Goal: Task Accomplishment & Management: Manage account settings

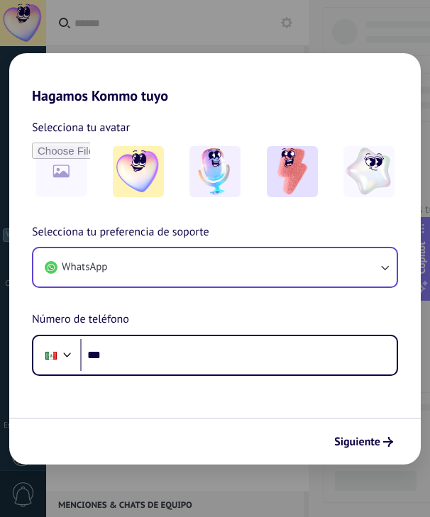
click at [134, 260] on button "WhatsApp" at bounding box center [214, 267] width 363 height 38
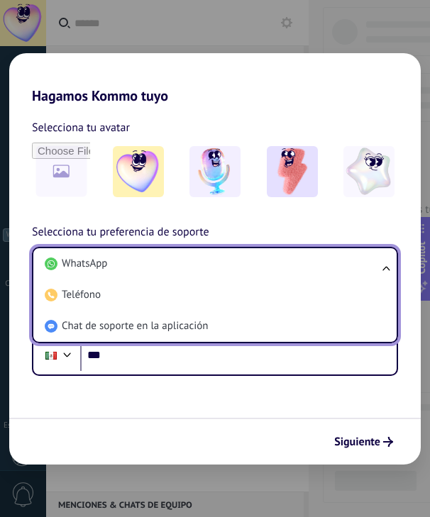
click at [172, 46] on div "Hagamos Kommo tuyo Selecciona tu avatar Selecciona tu preferencia de soporte Wh…" at bounding box center [215, 258] width 430 height 517
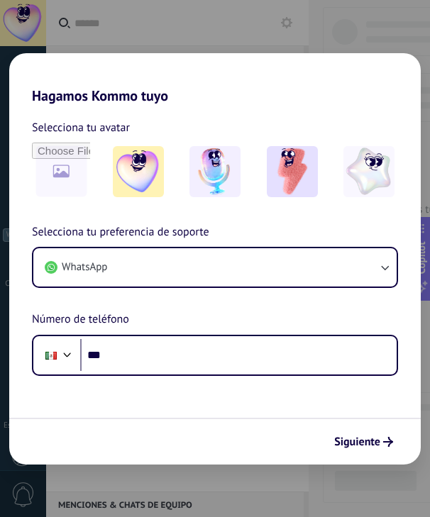
click at [401, 33] on div "Hagamos Kommo tuyo Selecciona tu avatar Selecciona tu preferencia de soporte Wh…" at bounding box center [215, 258] width 430 height 517
click at [221, 6] on div "Hagamos Kommo tuyo Selecciona tu avatar Selecciona tu preferencia de soporte Wh…" at bounding box center [215, 258] width 430 height 517
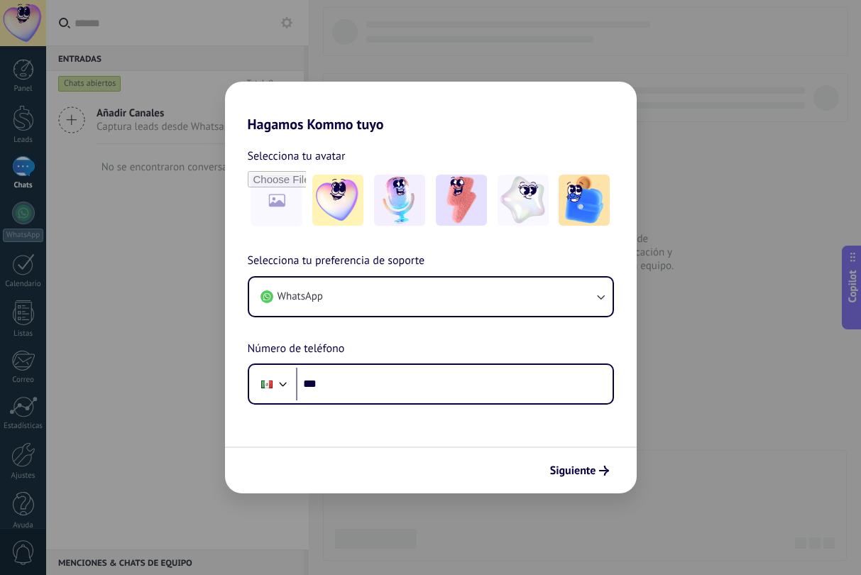
drag, startPoint x: 559, startPoint y: 455, endPoint x: 456, endPoint y: 437, distance: 103.7
click at [429, 455] on div "Siguiente" at bounding box center [431, 469] width 412 height 47
click at [420, 108] on h2 "Hagamos Kommo tuyo" at bounding box center [431, 107] width 412 height 51
click at [277, 60] on div "Hagamos Kommo tuyo Selecciona tu avatar Selecciona tu preferencia de soporte Wh…" at bounding box center [430, 287] width 861 height 575
click at [429, 473] on icon "submit" at bounding box center [604, 471] width 10 height 10
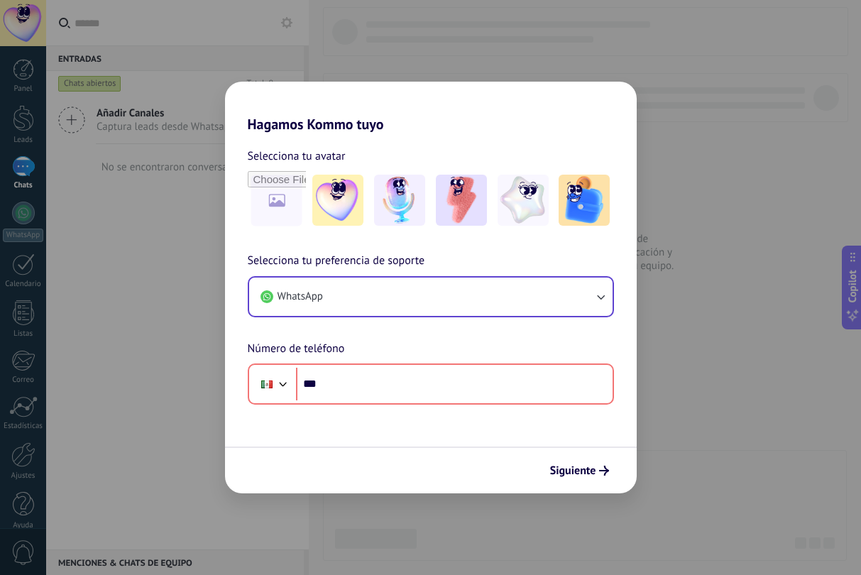
click at [397, 292] on button "WhatsApp" at bounding box center [430, 296] width 363 height 38
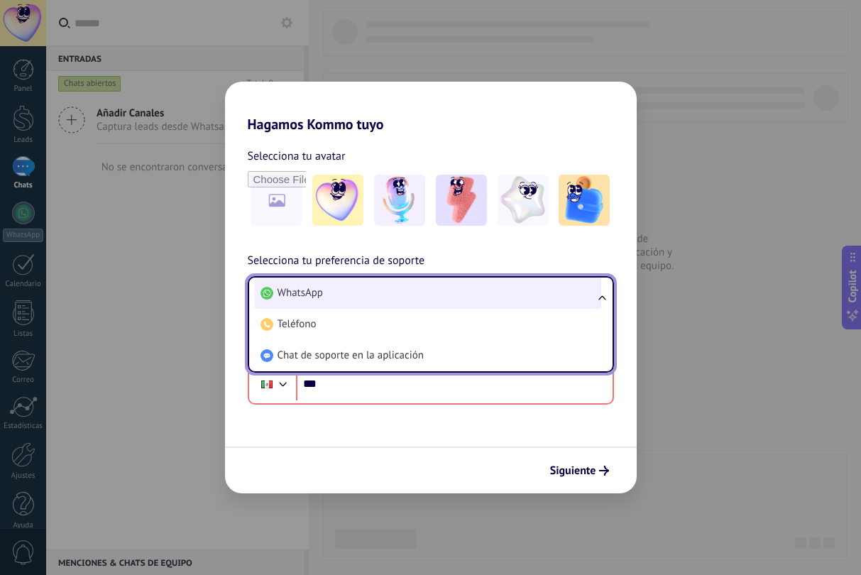
click at [380, 294] on li "WhatsApp" at bounding box center [428, 292] width 346 height 31
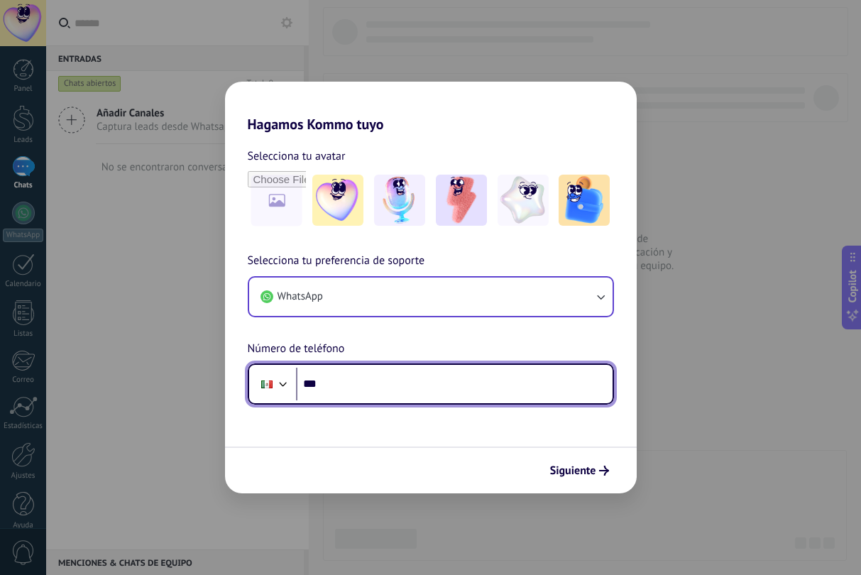
click at [363, 375] on input "***" at bounding box center [454, 384] width 317 height 33
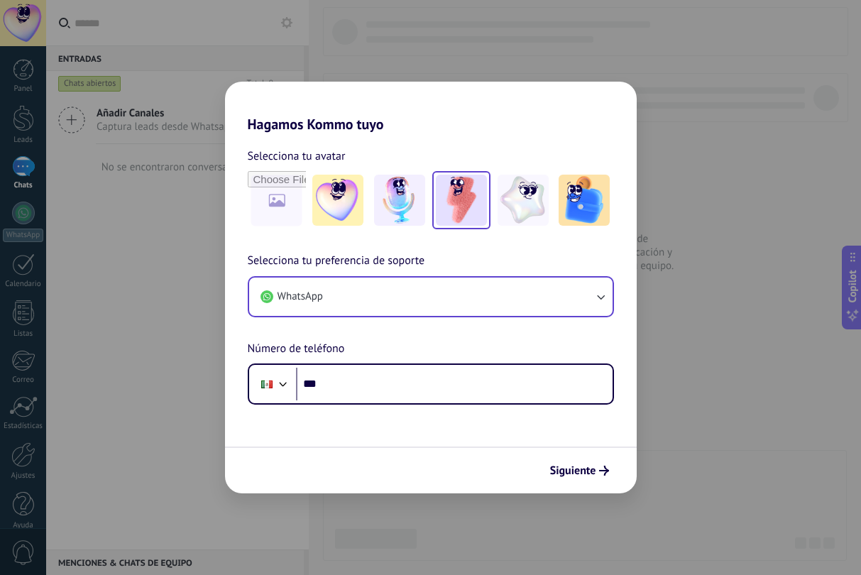
click at [429, 205] on img at bounding box center [461, 200] width 51 height 51
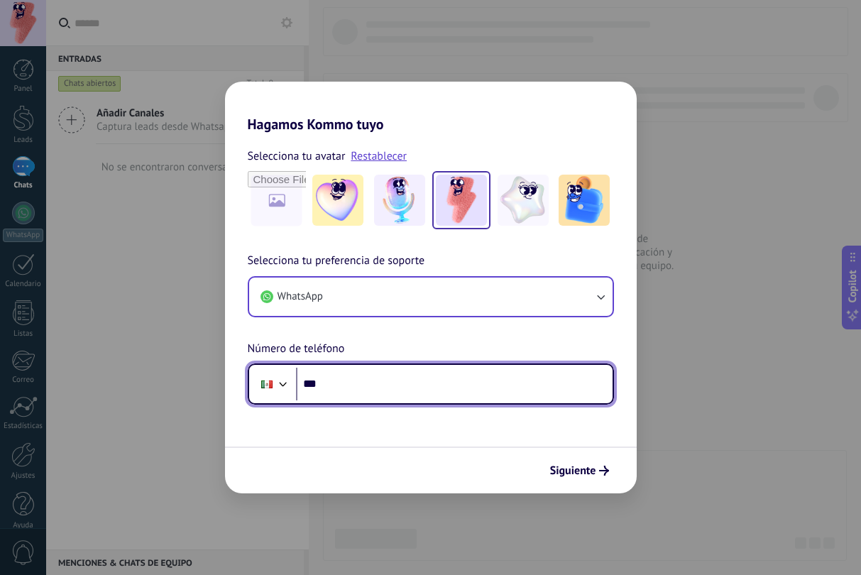
click at [358, 376] on input "***" at bounding box center [454, 384] width 317 height 33
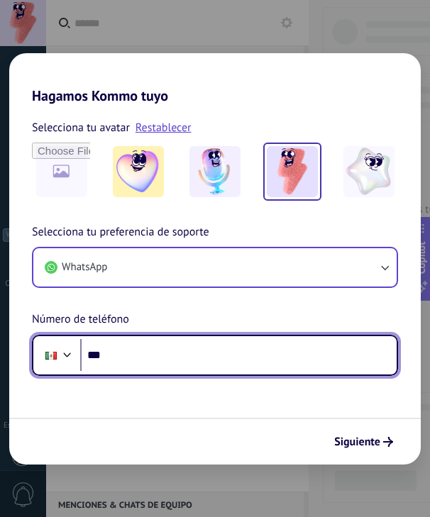
paste input "**********"
type input "**********"
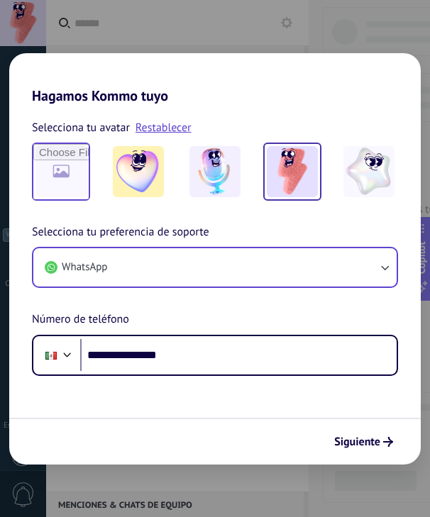
click at [65, 195] on input "file" at bounding box center [60, 171] width 55 height 55
type input "**********"
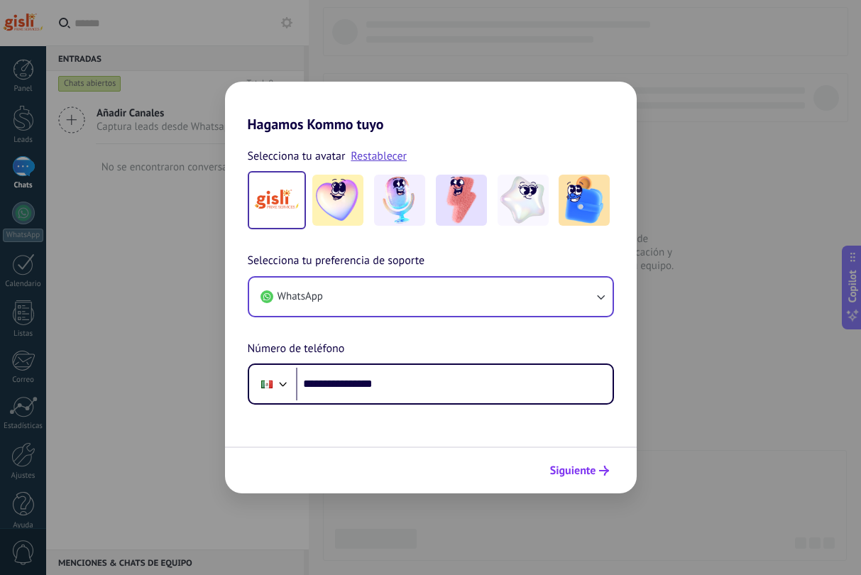
click at [429, 468] on span "Siguiente" at bounding box center [573, 471] width 46 height 10
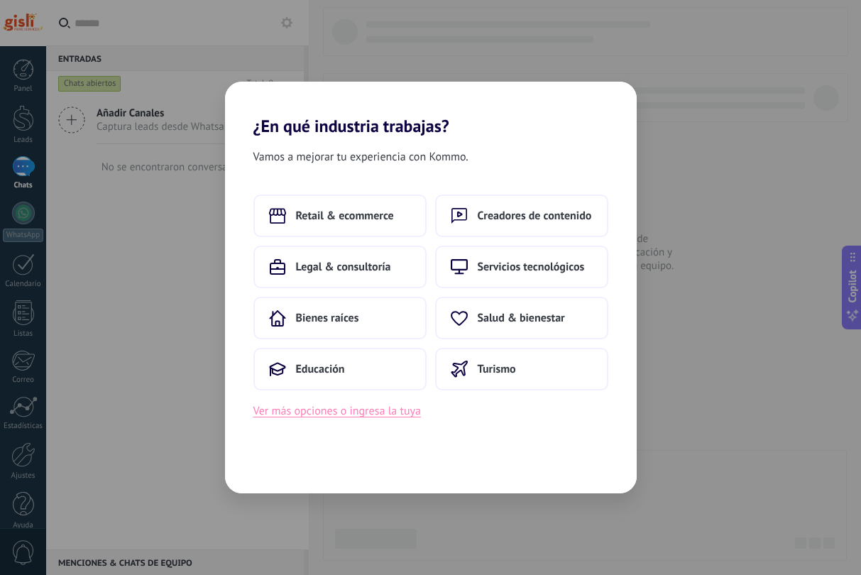
click at [360, 408] on button "Ver más opciones o ingresa la tuya" at bounding box center [336, 411] width 167 height 18
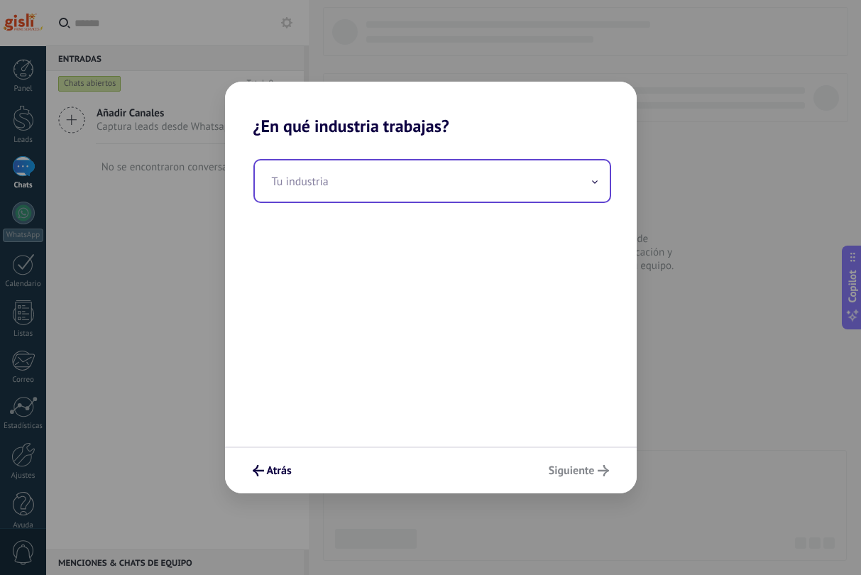
click at [318, 200] on input "text" at bounding box center [432, 180] width 355 height 41
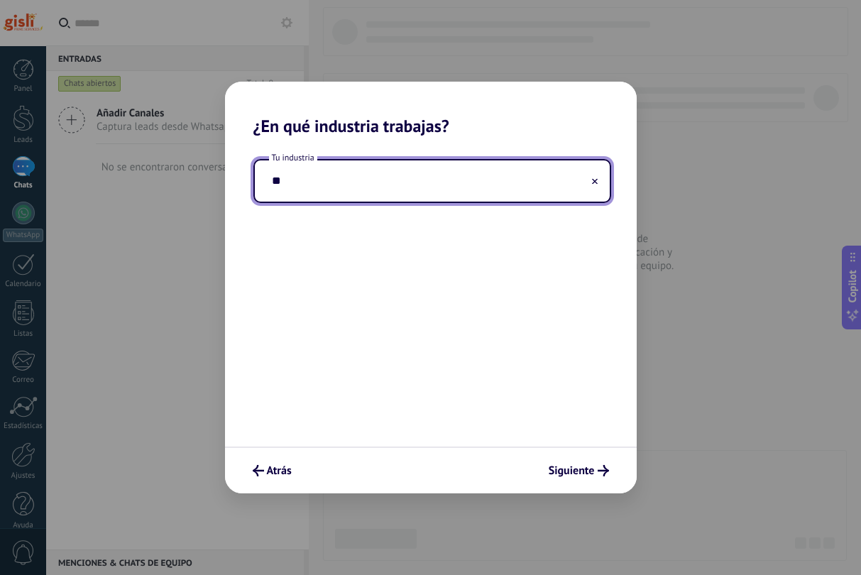
type input "*"
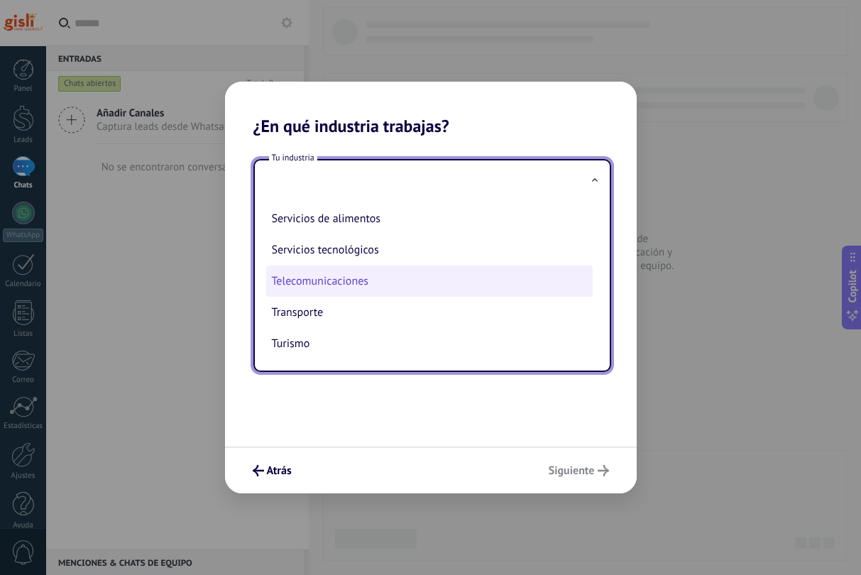
scroll to position [376, 0]
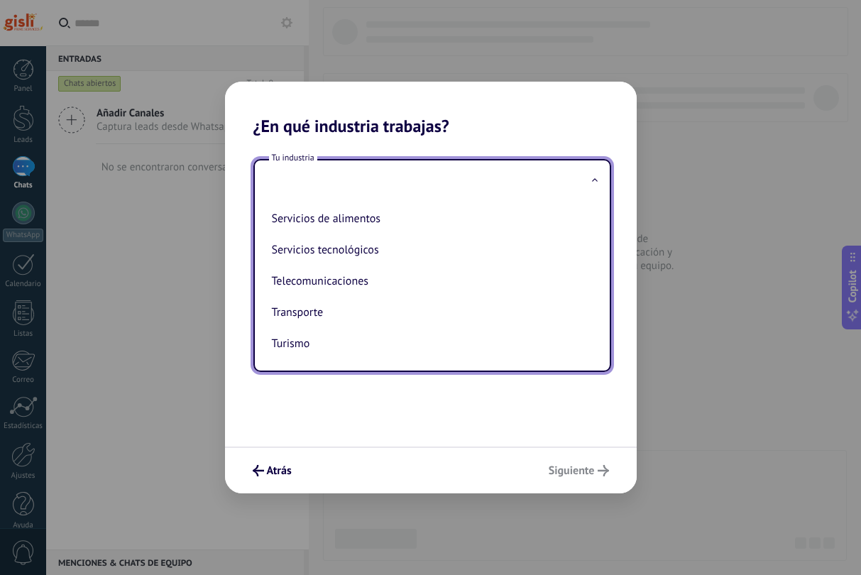
click at [272, 440] on div "Tu industria Automotriz Bienes raíces Creadores de contenido Educación Finanzas…" at bounding box center [431, 291] width 412 height 310
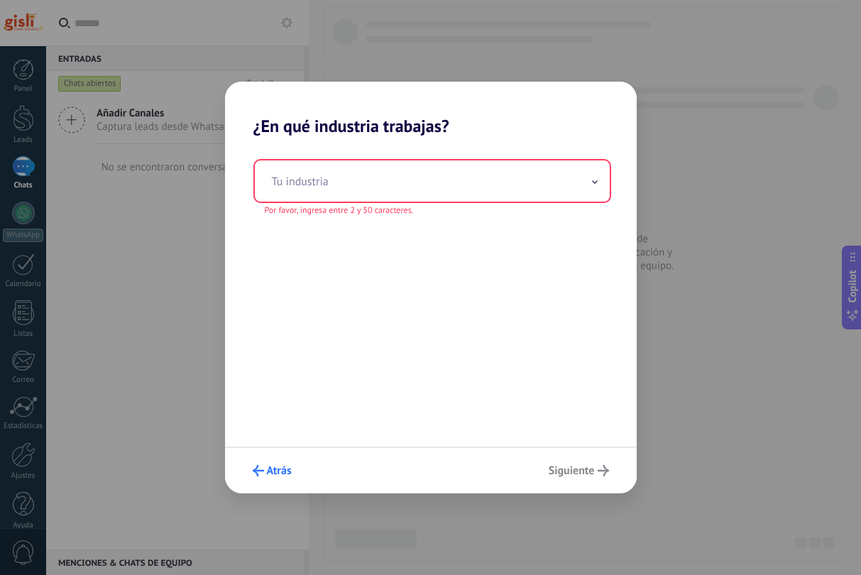
click at [270, 463] on button "Atrás" at bounding box center [272, 470] width 52 height 24
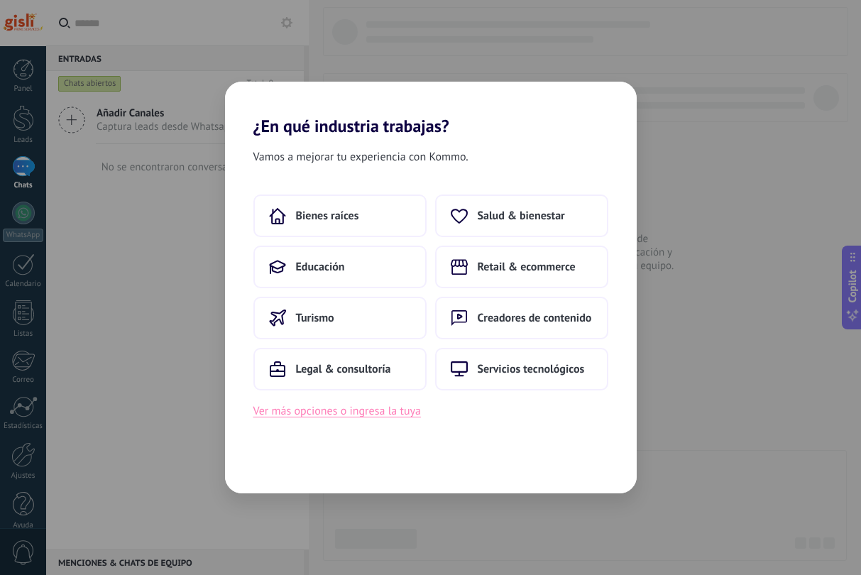
click at [391, 417] on button "Ver más opciones o ingresa la tuya" at bounding box center [336, 411] width 167 height 18
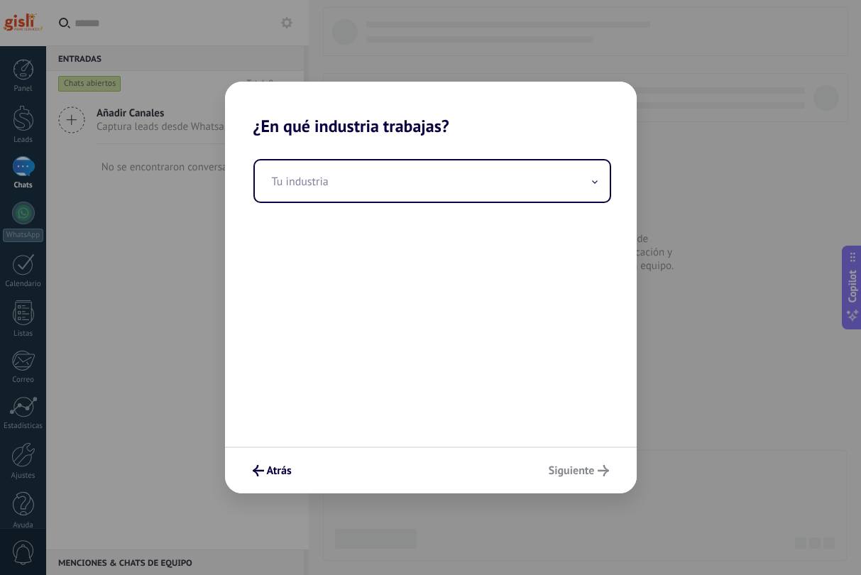
click at [422, 234] on div "Tu industria" at bounding box center [431, 291] width 412 height 310
click at [424, 161] on input "text" at bounding box center [432, 180] width 355 height 41
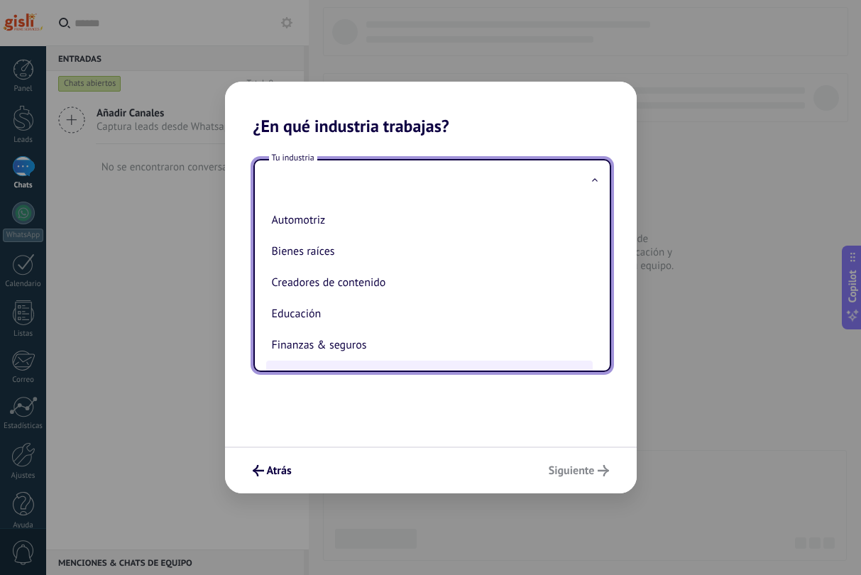
scroll to position [0, 0]
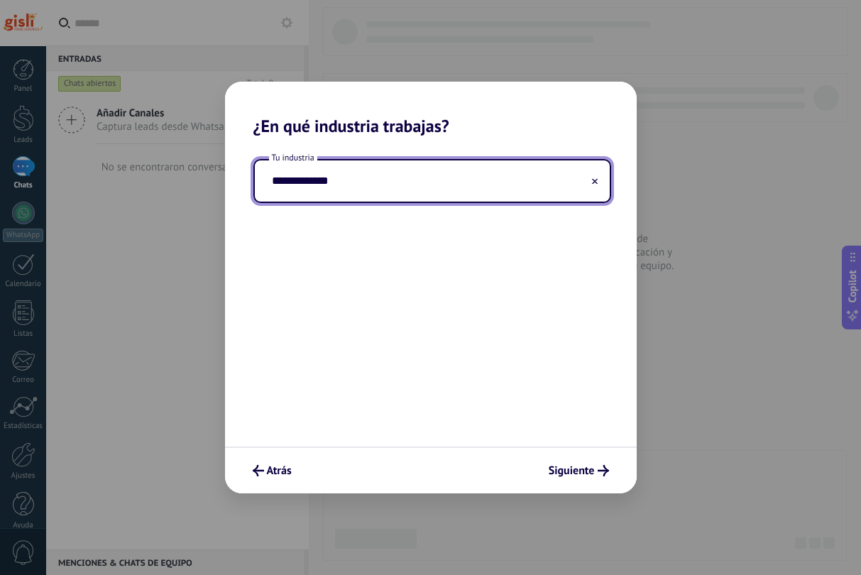
type input "**********"
click at [429, 468] on span "Siguiente" at bounding box center [572, 471] width 46 height 10
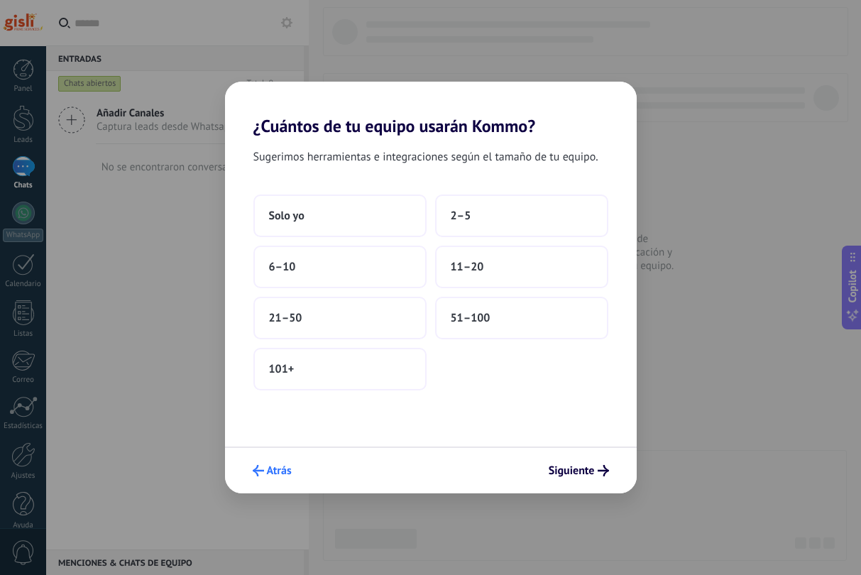
click at [290, 466] on span "Atrás" at bounding box center [279, 471] width 25 height 10
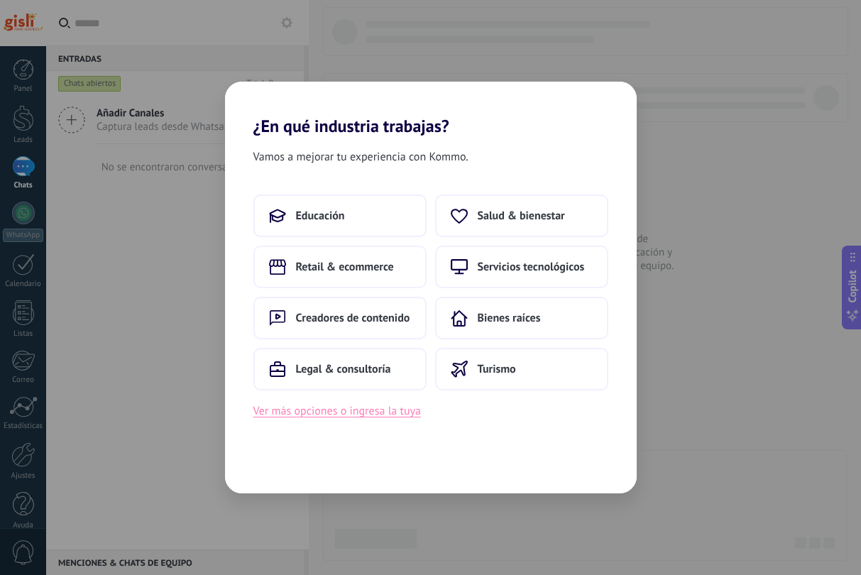
click at [353, 402] on button "Ver más opciones o ingresa la tuya" at bounding box center [336, 411] width 167 height 18
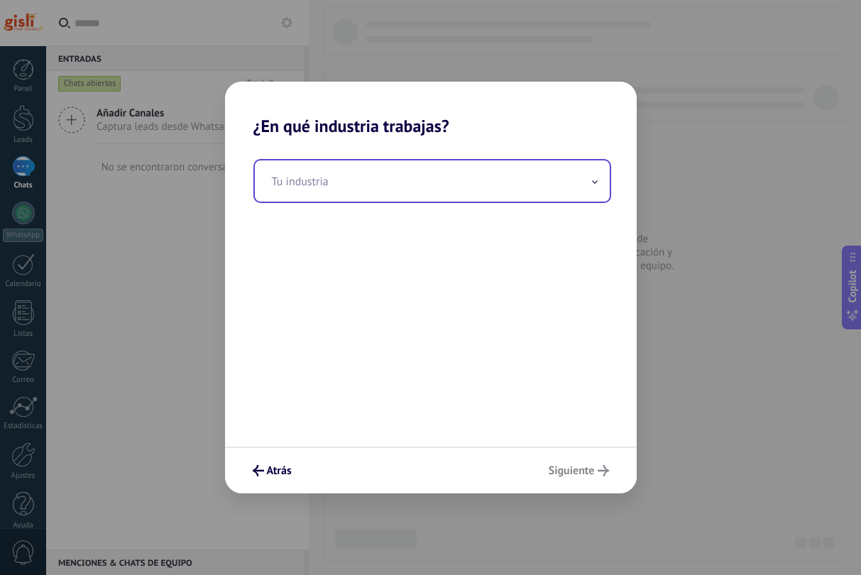
click at [307, 163] on input "text" at bounding box center [432, 180] width 355 height 41
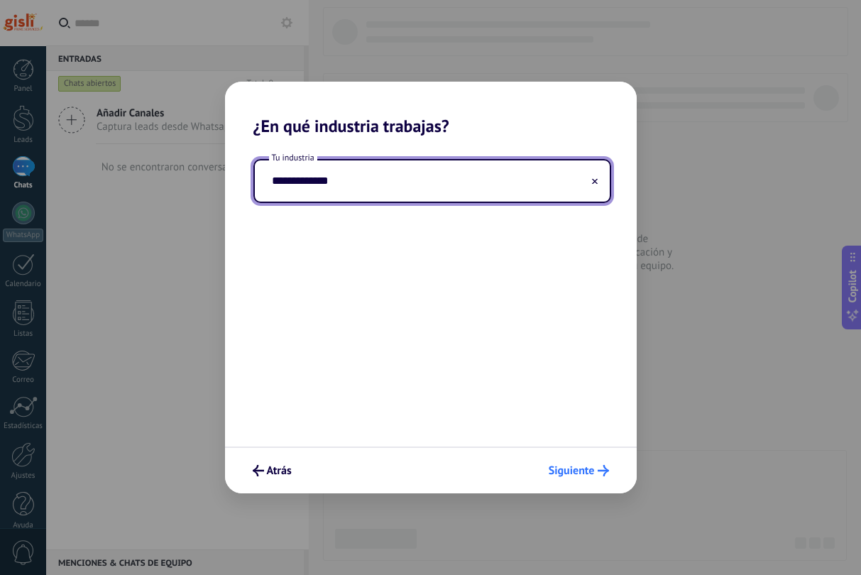
type input "**********"
click at [429, 459] on button "Siguiente" at bounding box center [578, 470] width 73 height 24
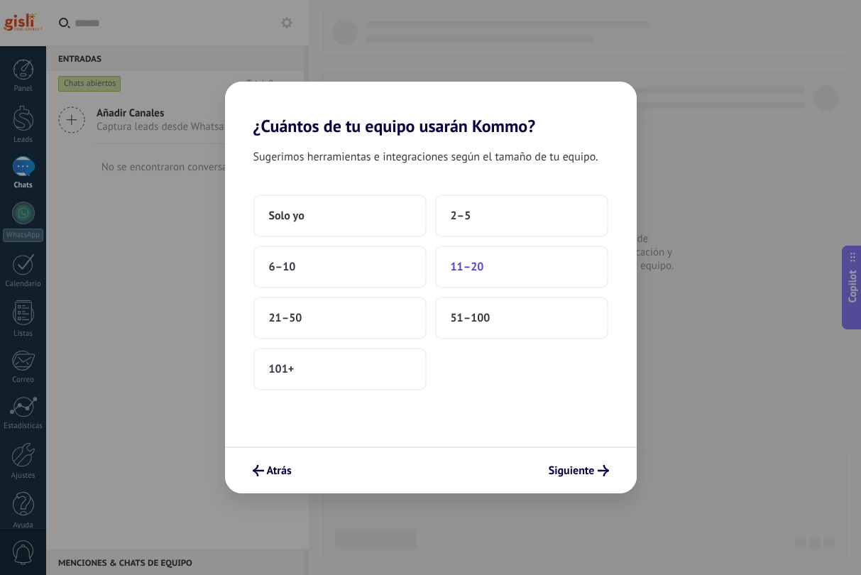
click at [429, 271] on span "11–20" at bounding box center [467, 267] width 33 height 14
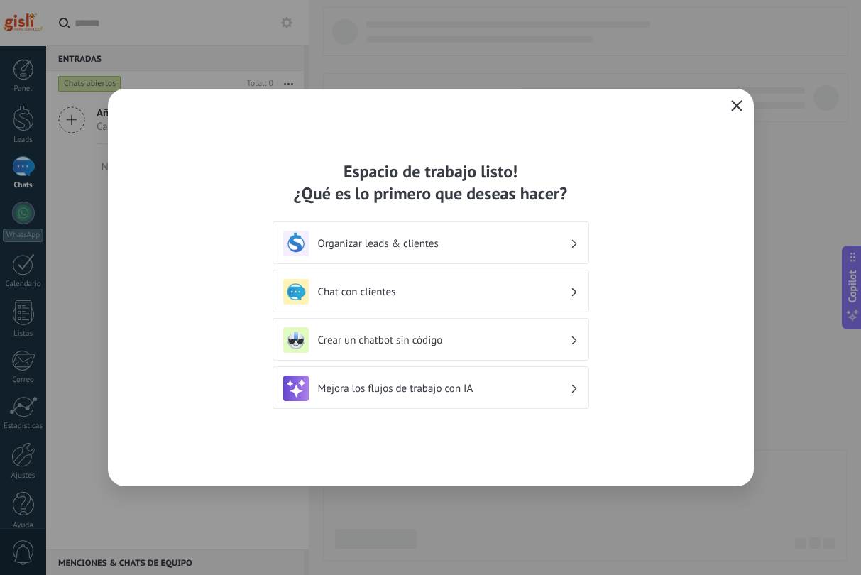
click at [429, 109] on icon "button" at bounding box center [736, 105] width 11 height 11
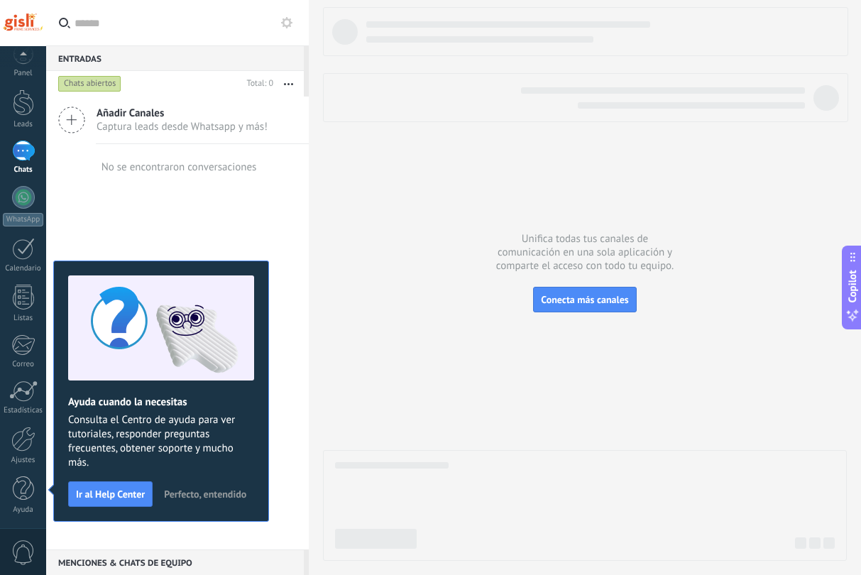
click at [29, 18] on div at bounding box center [23, 23] width 46 height 46
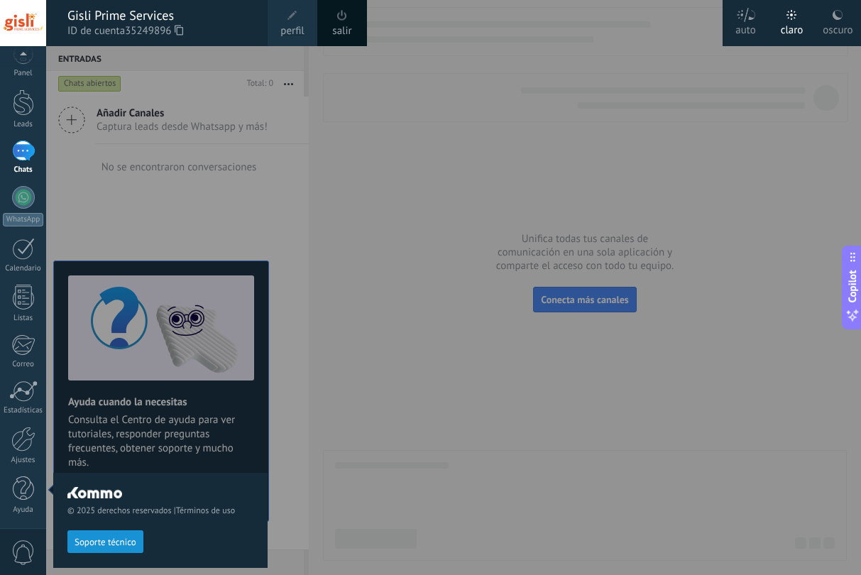
click at [287, 25] on span "perfil" at bounding box center [291, 31] width 23 height 16
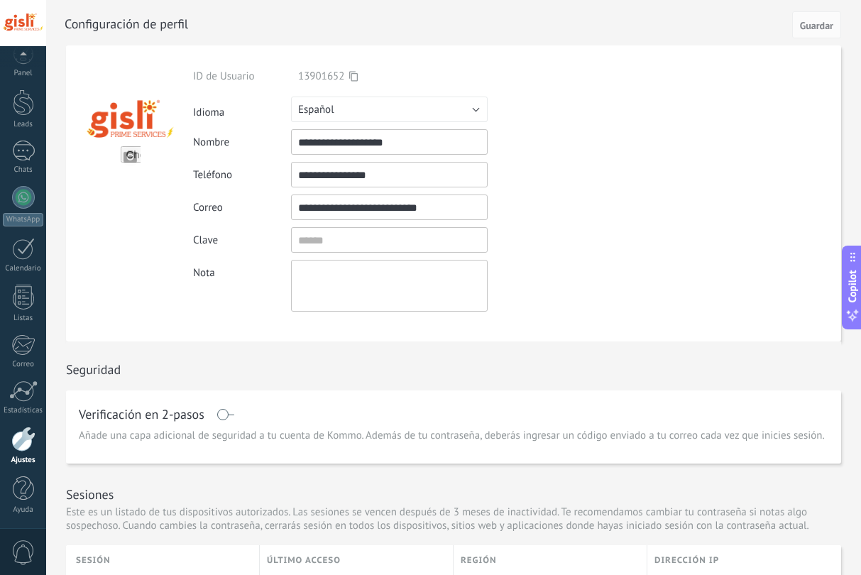
click at [133, 154] on input "file" at bounding box center [131, 156] width 20 height 20
click at [138, 163] on input "file" at bounding box center [131, 156] width 20 height 20
click at [128, 151] on input "file" at bounding box center [131, 156] width 20 height 20
click at [126, 146] on input "file" at bounding box center [131, 156] width 20 height 20
click at [130, 158] on input "file" at bounding box center [131, 156] width 20 height 20
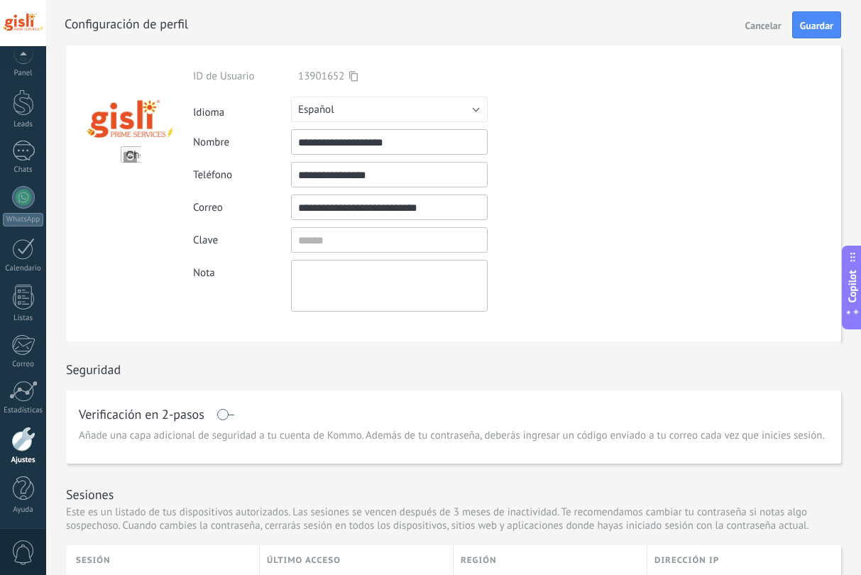
click at [140, 153] on input "file" at bounding box center [131, 156] width 20 height 20
type input "**********"
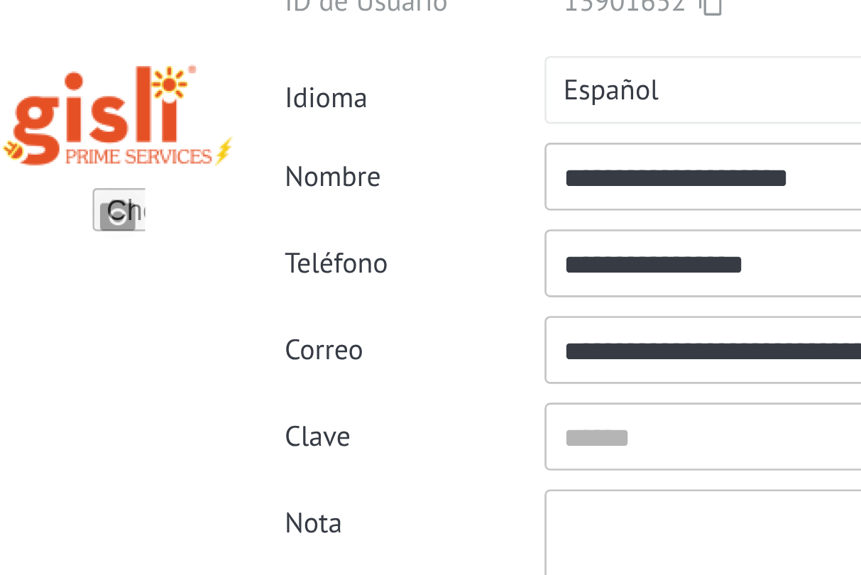
scroll to position [4, 0]
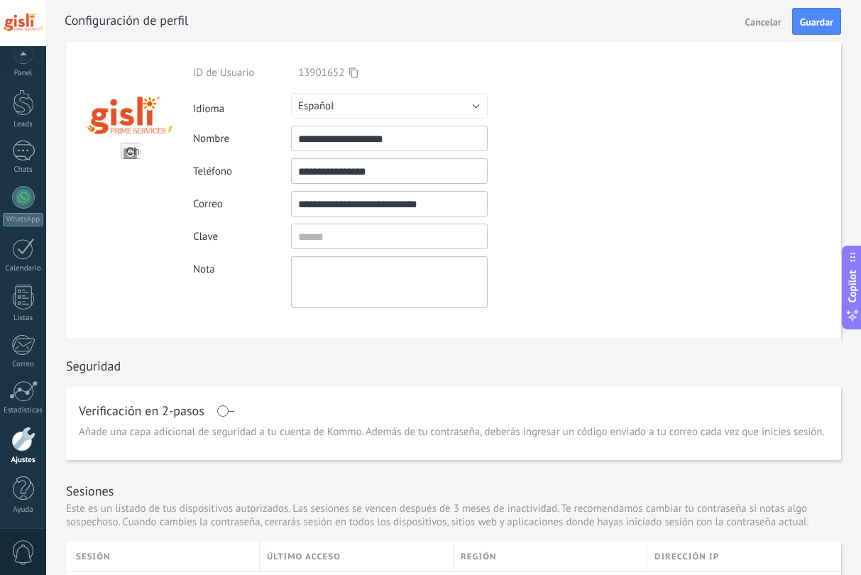
click at [119, 230] on div at bounding box center [129, 190] width 127 height 296
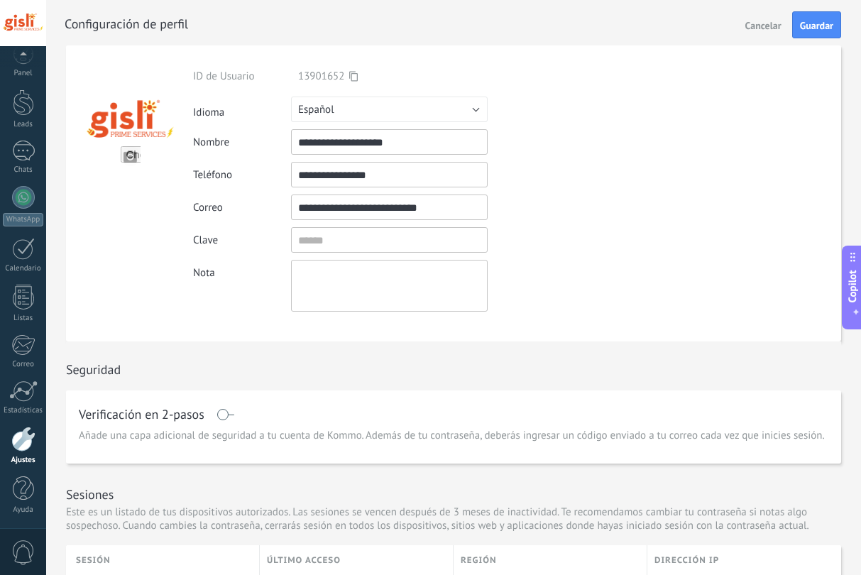
scroll to position [0, 0]
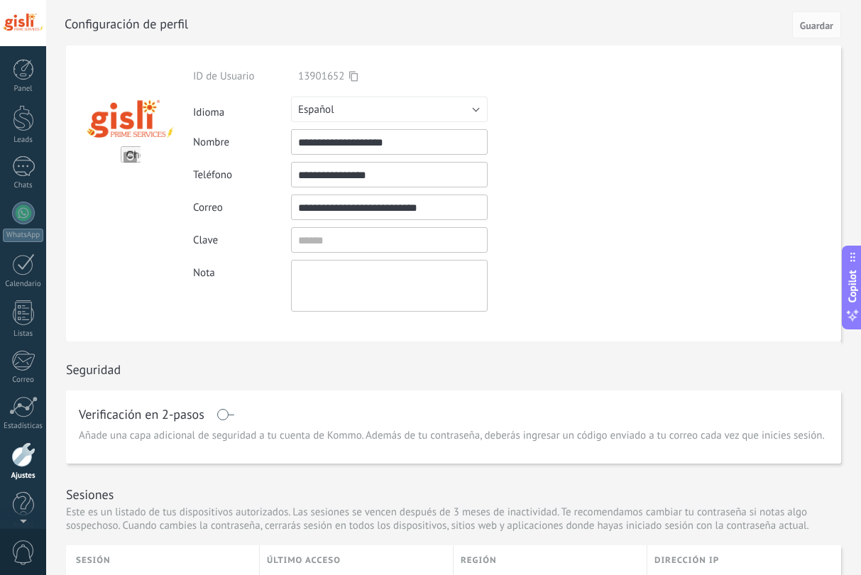
scroll to position [16, 0]
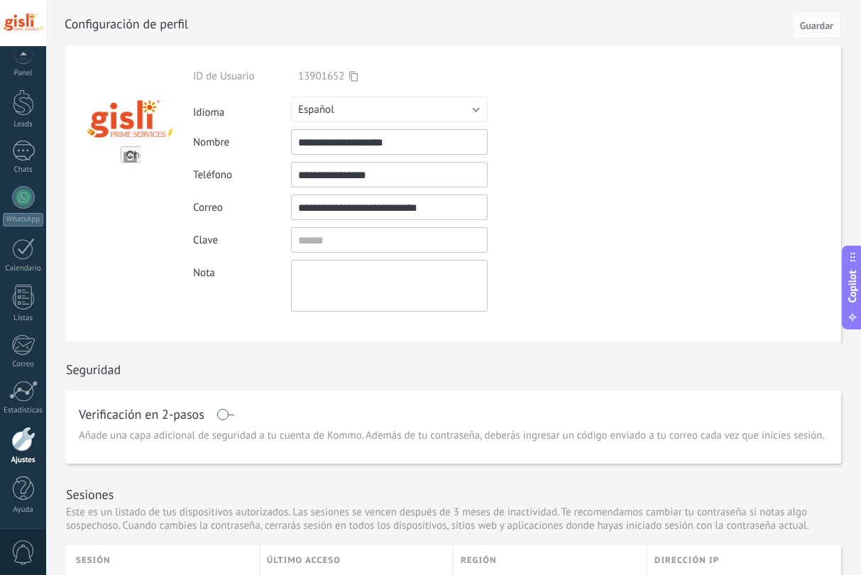
click at [131, 154] on input "file" at bounding box center [131, 156] width 20 height 20
type input "**********"
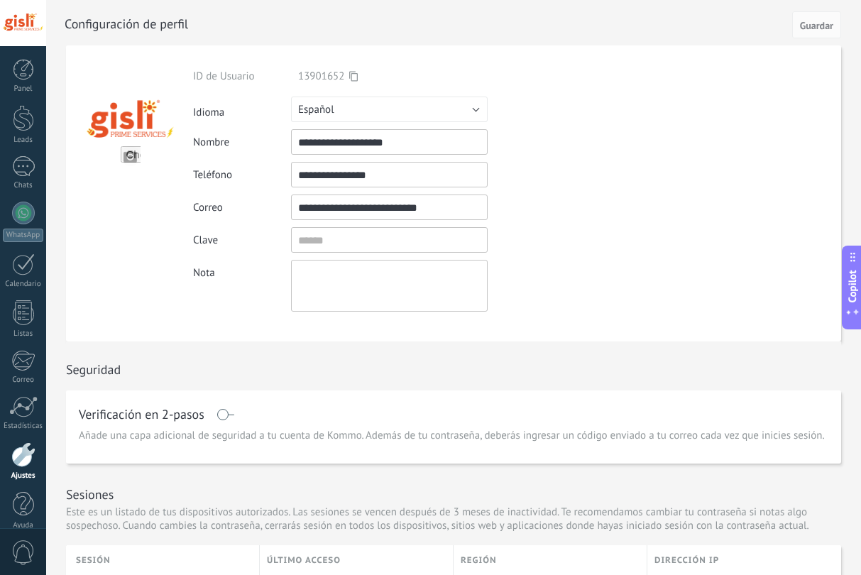
click at [121, 163] on input "file" at bounding box center [131, 156] width 20 height 20
type input "**********"
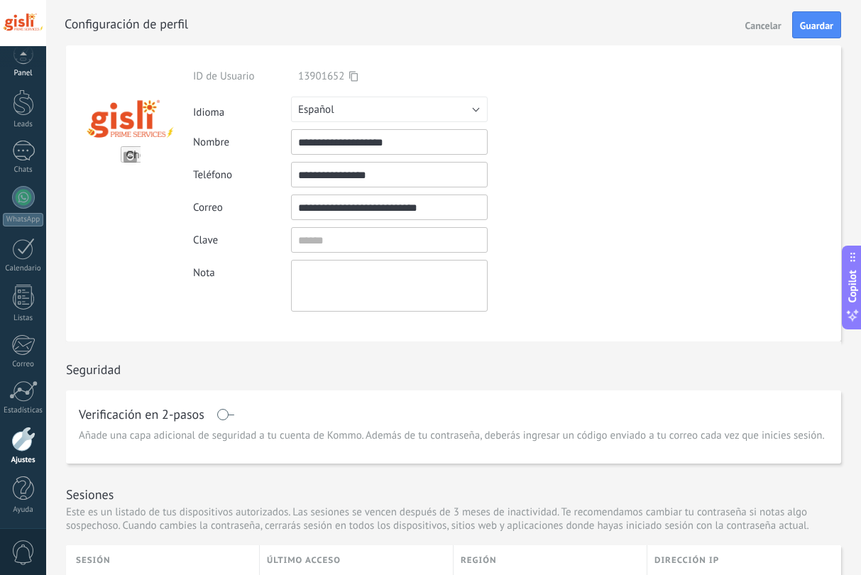
click at [37, 72] on div "Panel" at bounding box center [23, 73] width 41 height 9
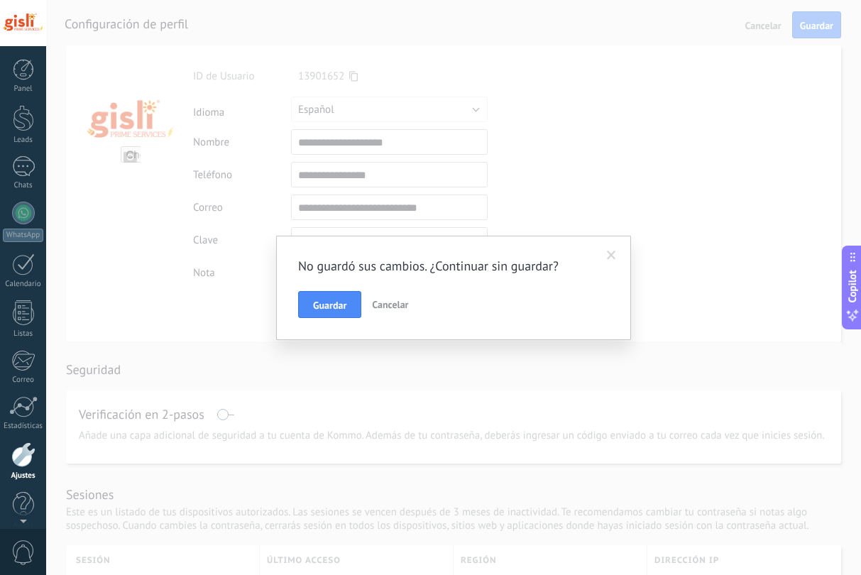
scroll to position [16, 0]
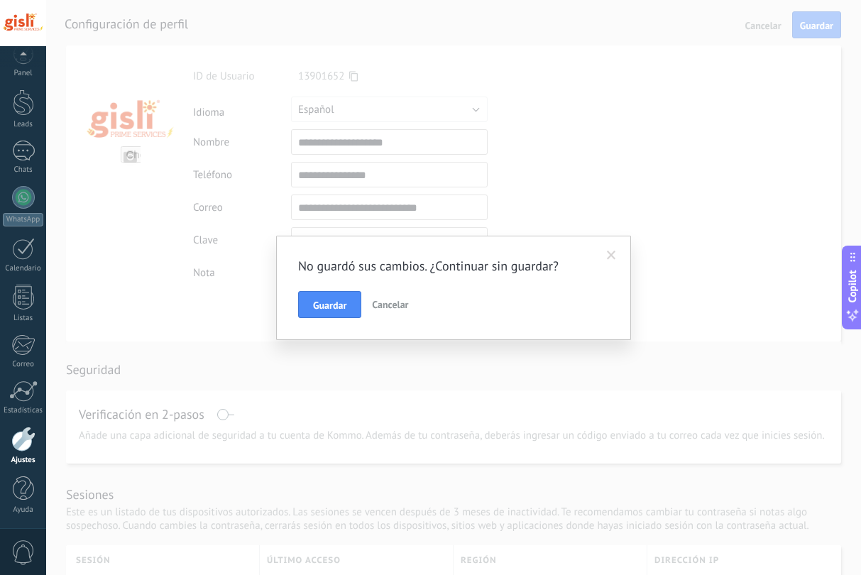
click at [613, 254] on span at bounding box center [611, 256] width 9 height 10
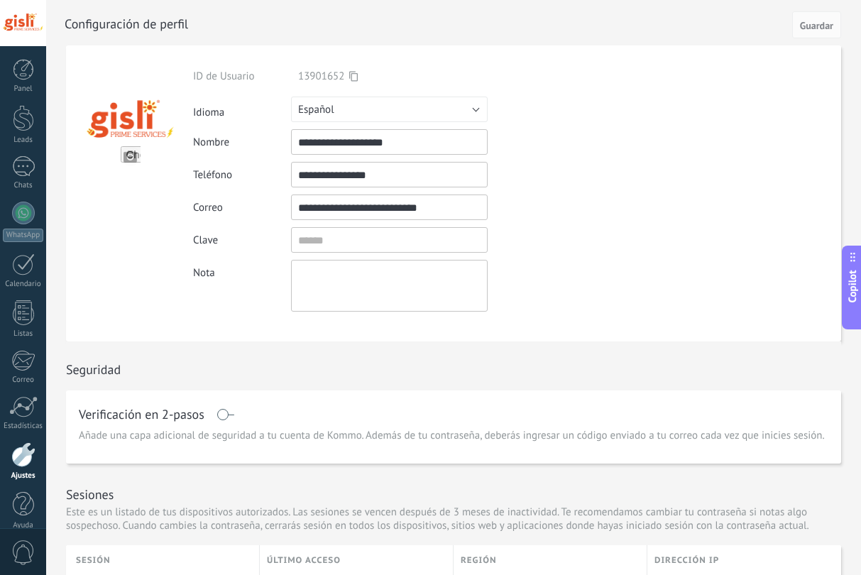
click at [129, 147] on input "file" at bounding box center [131, 156] width 20 height 20
type input "**********"
